Goal: Information Seeking & Learning: Learn about a topic

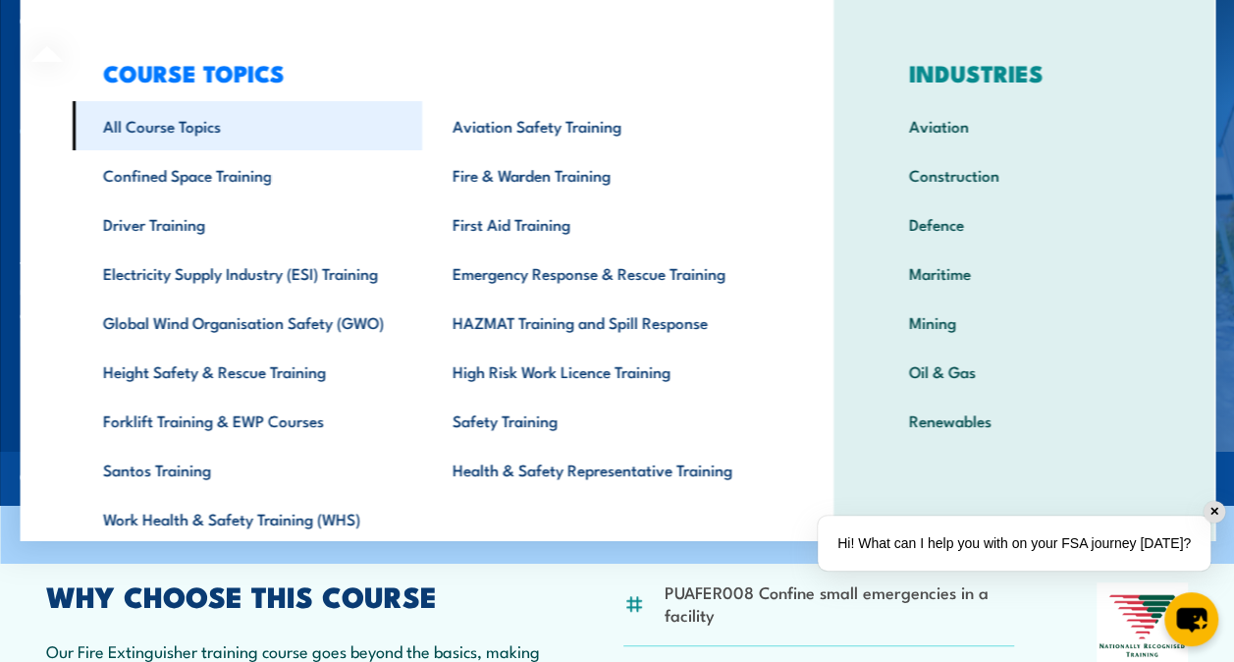
click at [159, 128] on link "All Course Topics" at bounding box center [247, 125] width 350 height 49
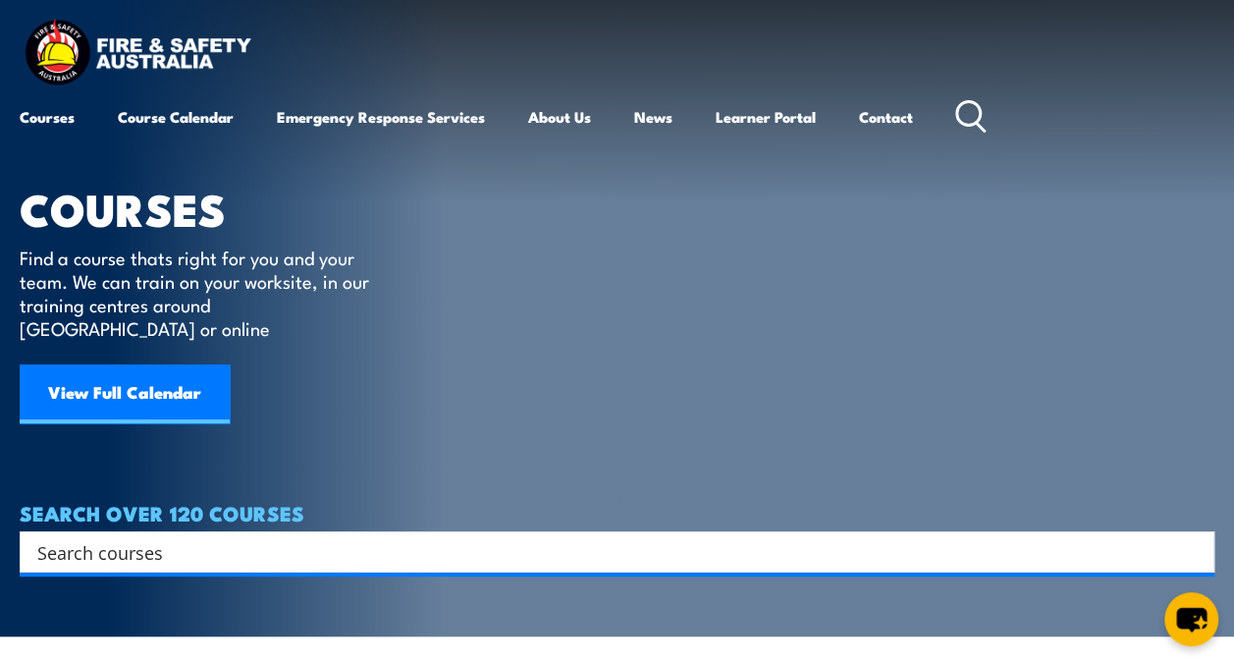
click at [975, 110] on icon at bounding box center [970, 116] width 31 height 32
click at [106, 537] on input "Search input" at bounding box center [604, 551] width 1134 height 29
type input "fire extinguisher"
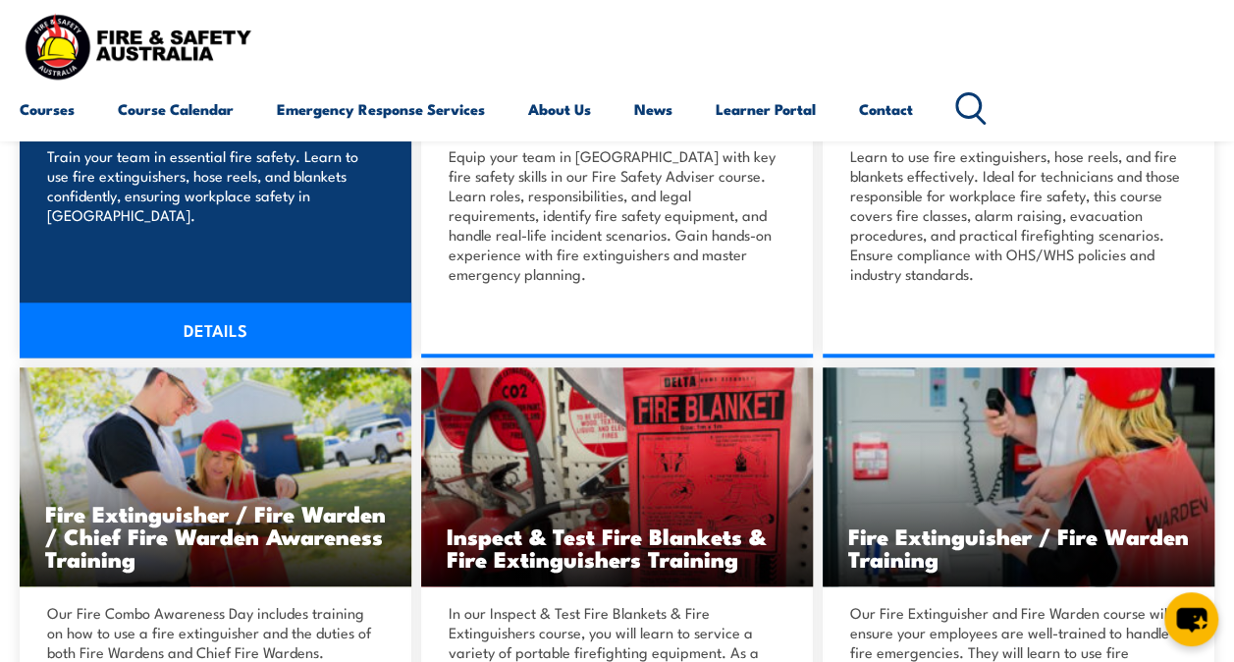
scroll to position [687, 0]
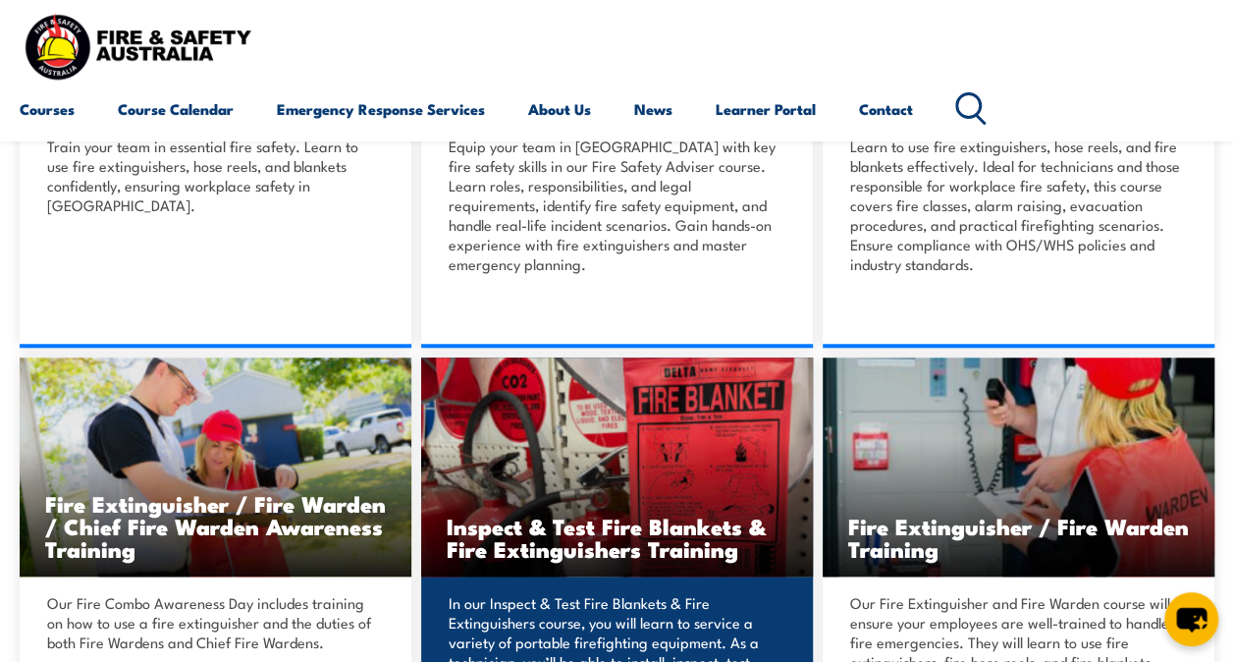
click at [583, 525] on h3 "Inspect & Test Fire Blankets & Fire Extinguishers Training" at bounding box center [617, 536] width 341 height 45
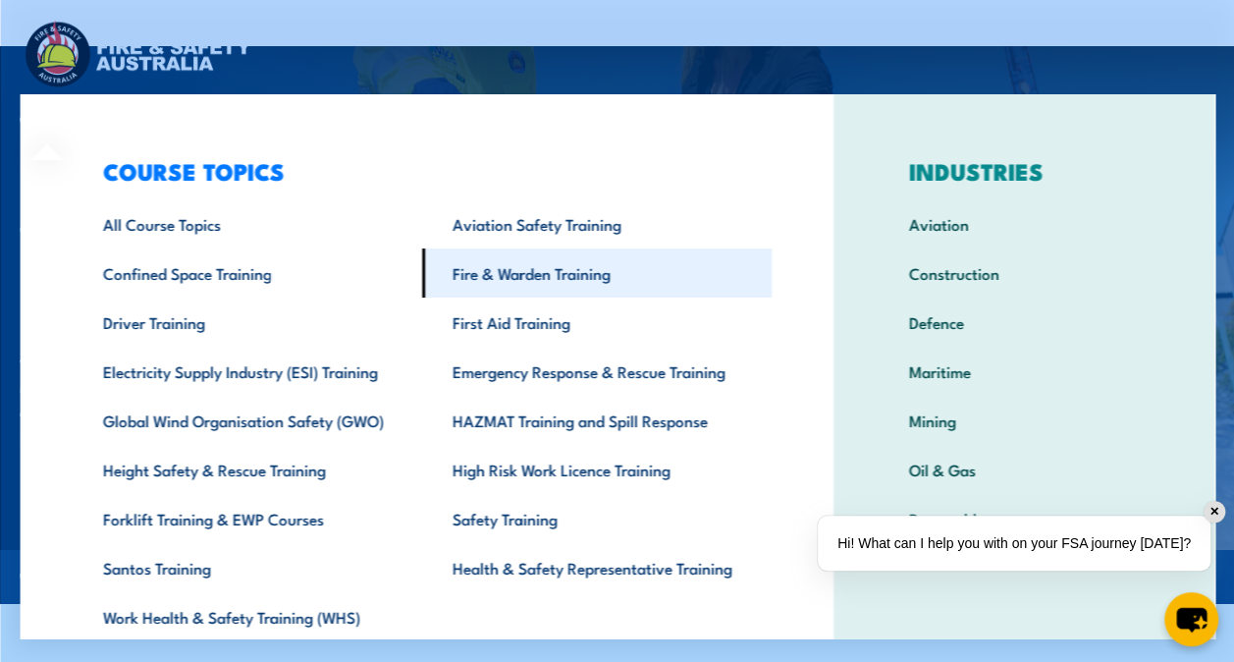
click at [490, 263] on link "Fire & Warden Training" at bounding box center [596, 272] width 350 height 49
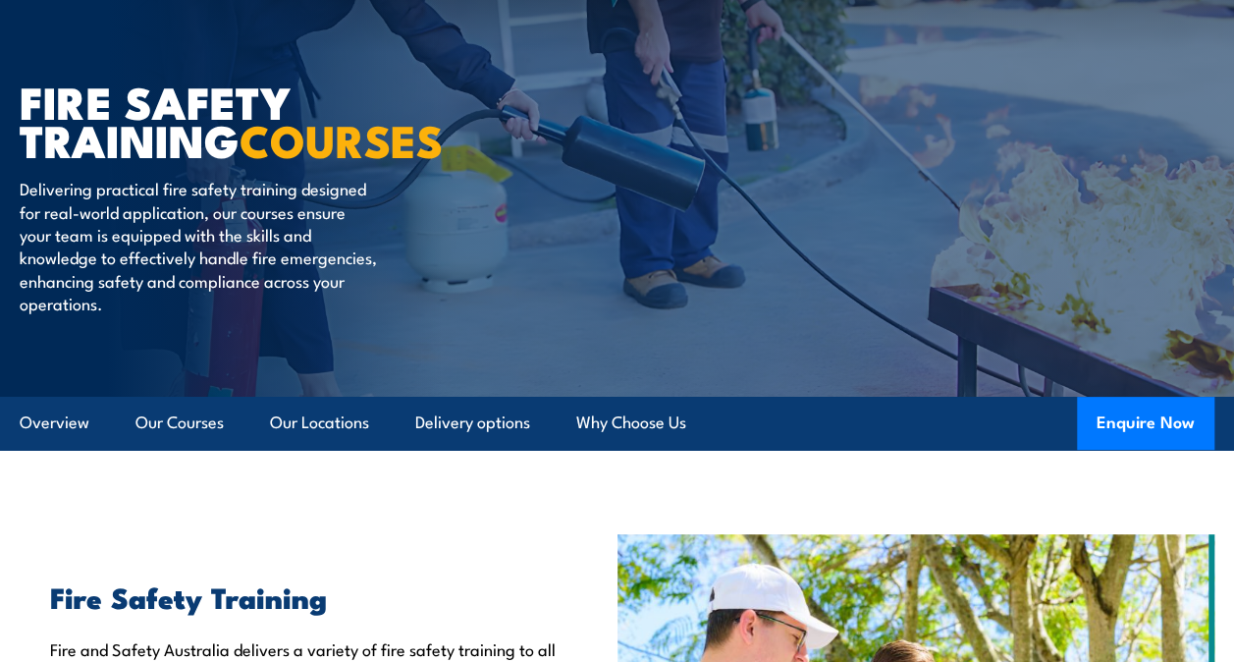
scroll to position [196, 0]
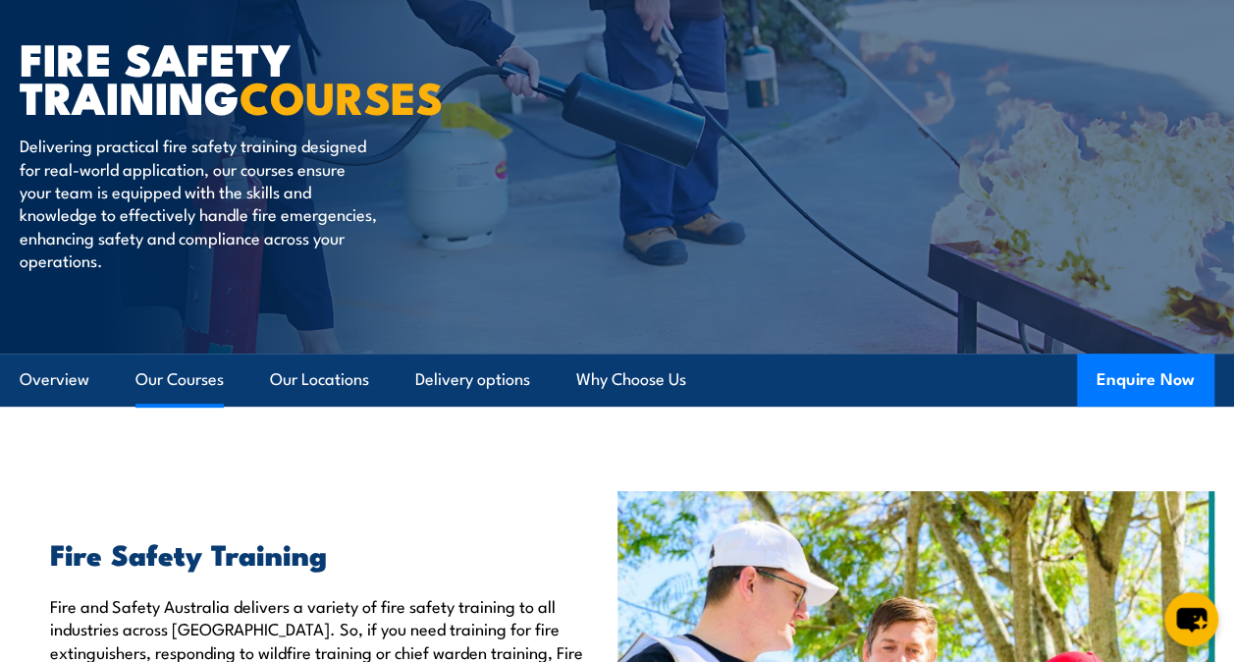
click at [175, 379] on link "Our Courses" at bounding box center [179, 379] width 88 height 52
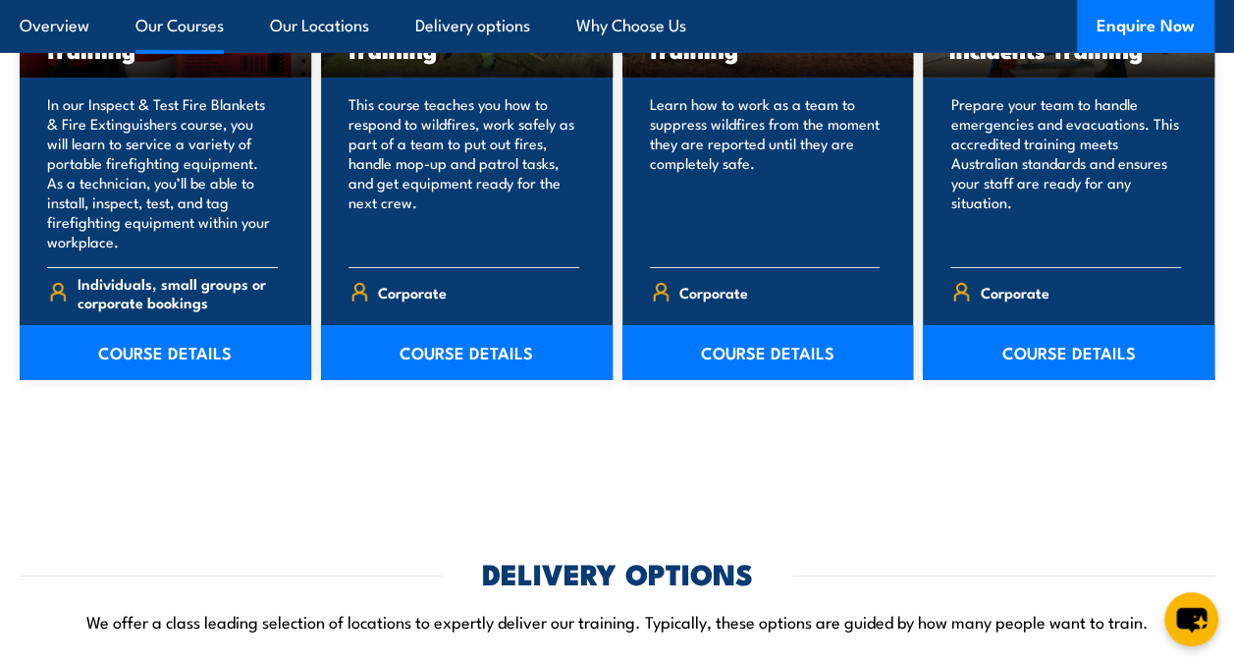
scroll to position [2827, 0]
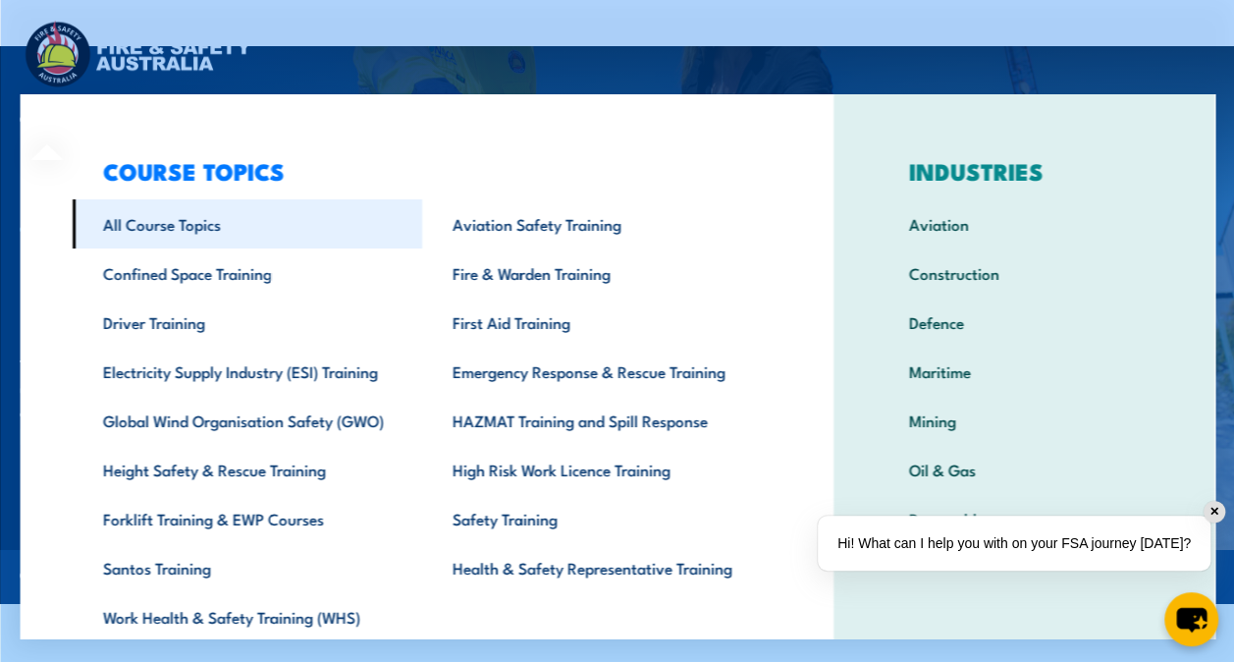
click at [149, 218] on link "All Course Topics" at bounding box center [247, 223] width 350 height 49
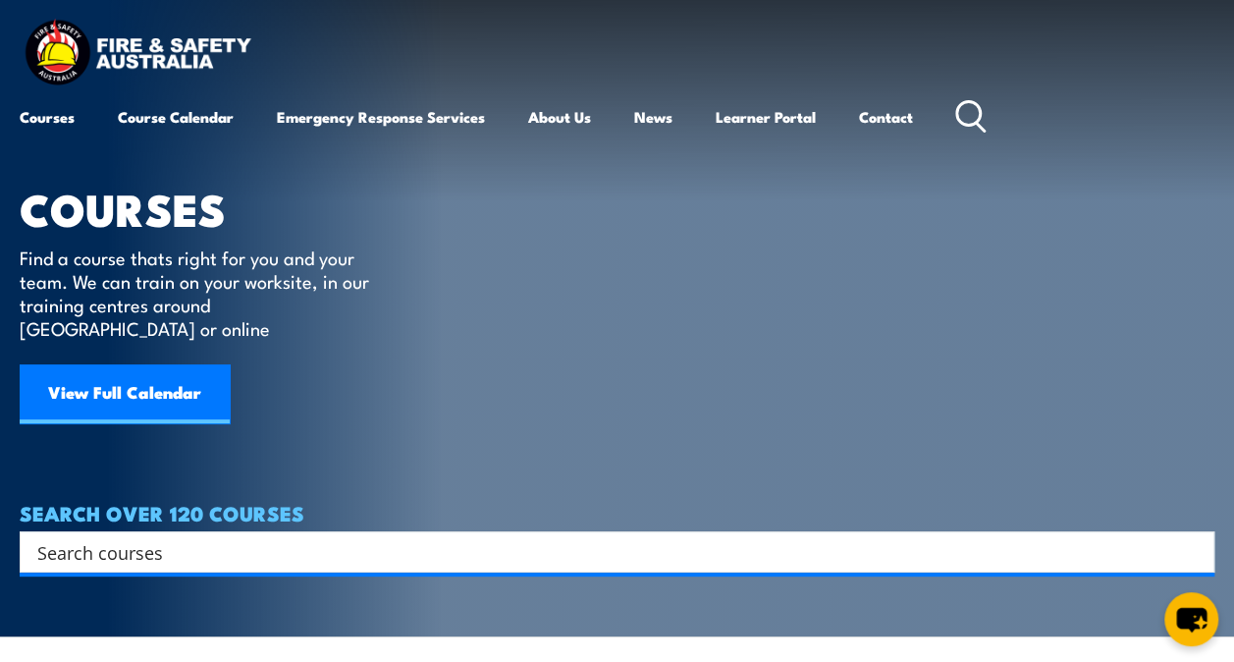
click at [169, 537] on input "Search input" at bounding box center [604, 551] width 1134 height 29
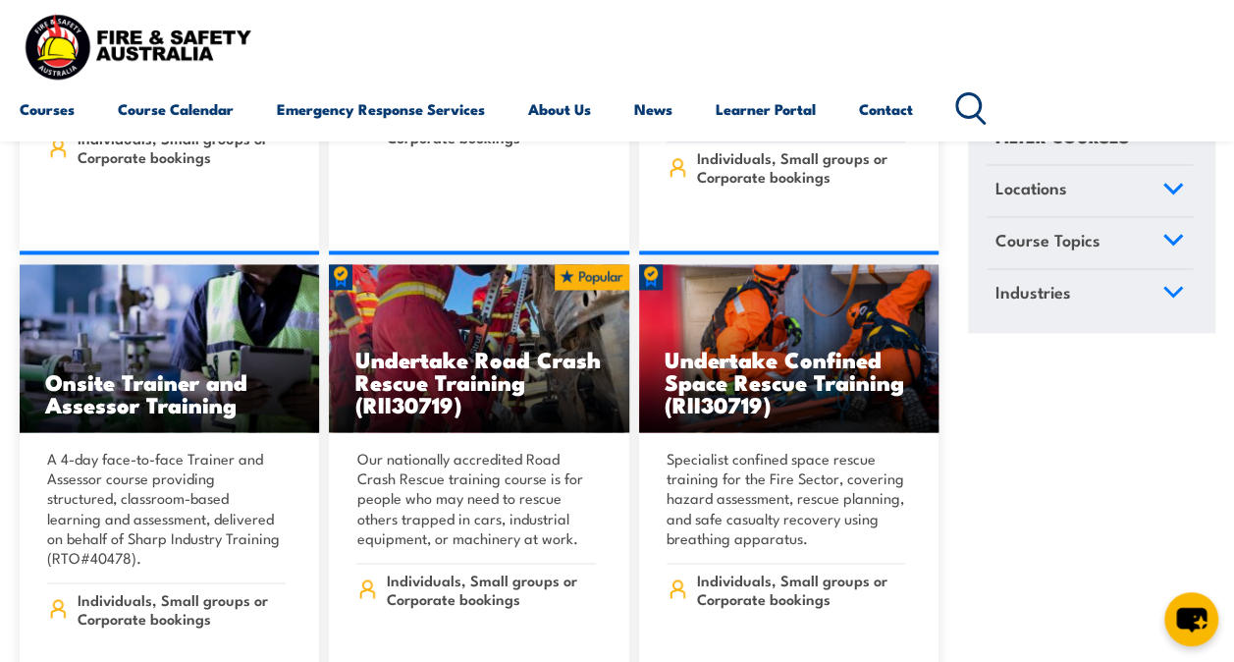
scroll to position [1374, 0]
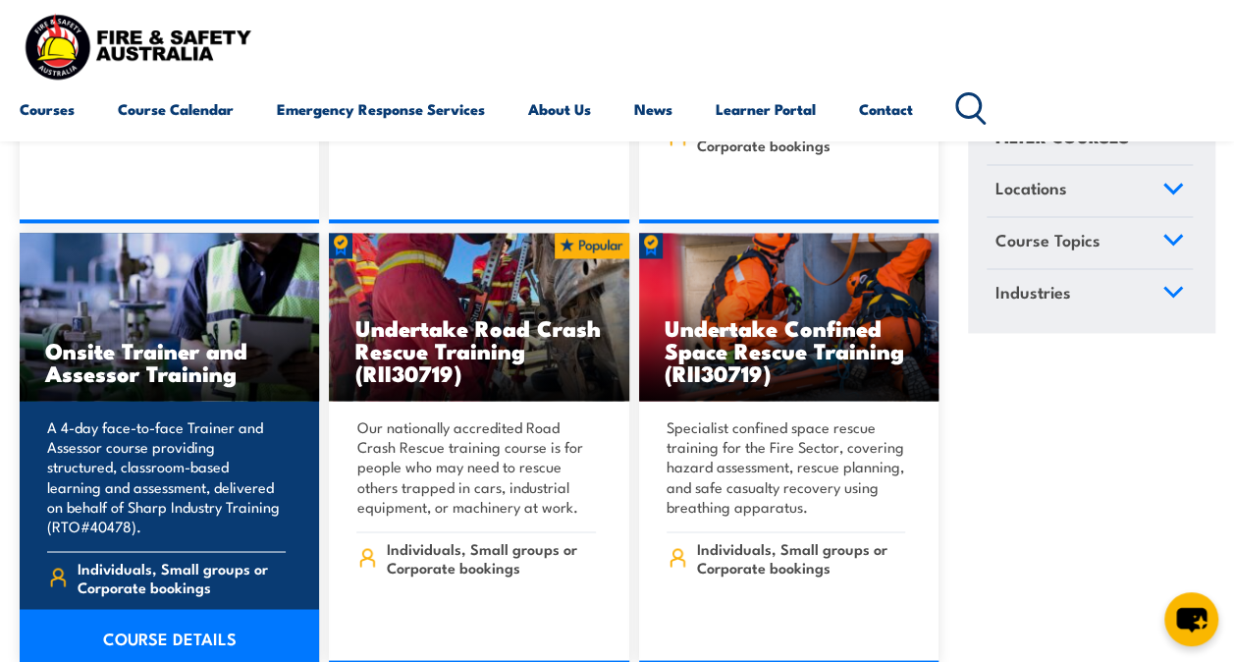
type input "fire alarm"
click at [134, 609] on link "COURSE DETAILS" at bounding box center [169, 636] width 299 height 55
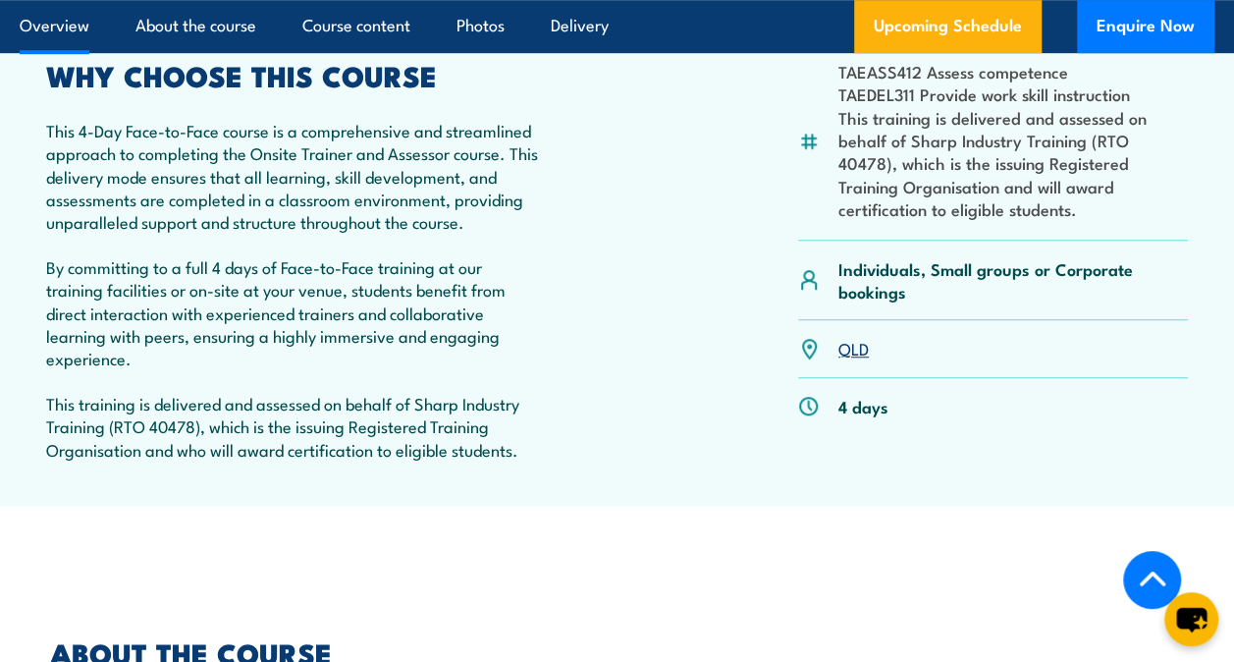
scroll to position [589, 0]
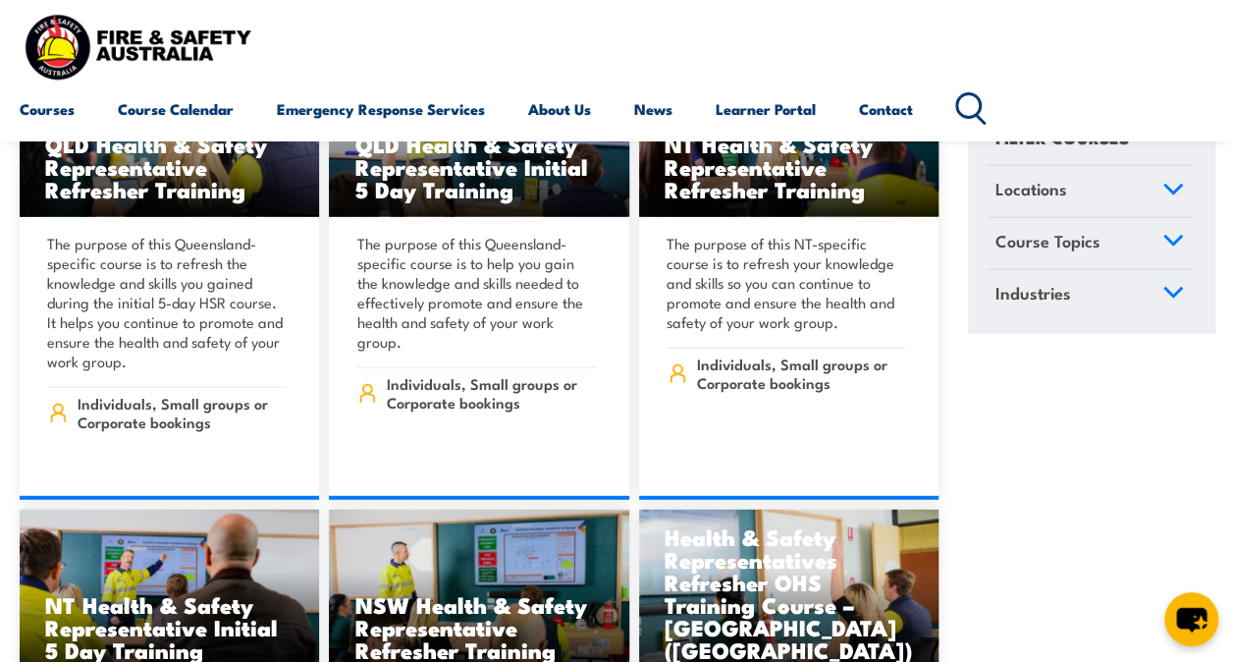
scroll to position [9818, 0]
